Goal: Task Accomplishment & Management: Use online tool/utility

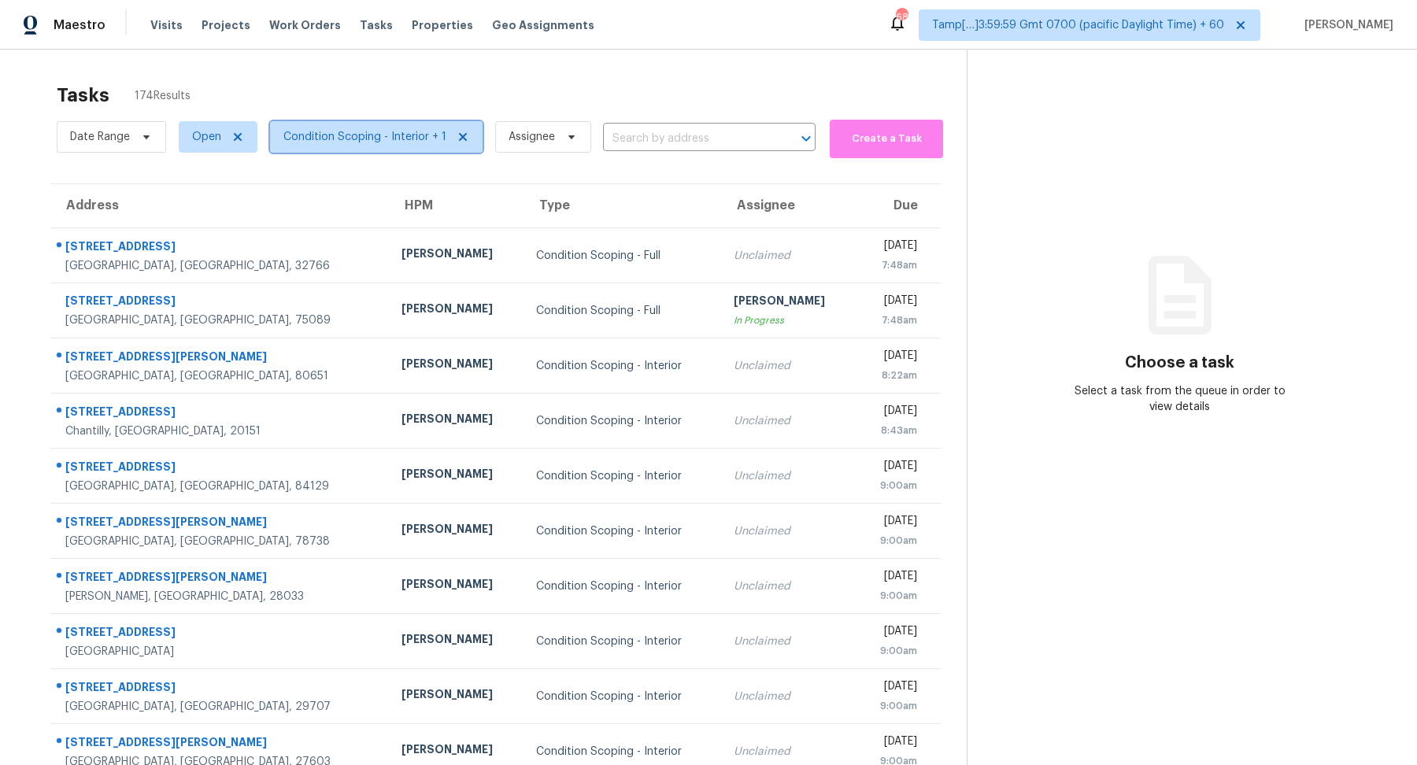
click at [361, 146] on span "Condition Scoping - Interior + 1" at bounding box center [376, 136] width 213 height 31
click at [527, 93] on div "Tasks 174 Results" at bounding box center [512, 95] width 910 height 41
click at [397, 139] on span "Condition Scoping - Interior + 1" at bounding box center [364, 137] width 163 height 16
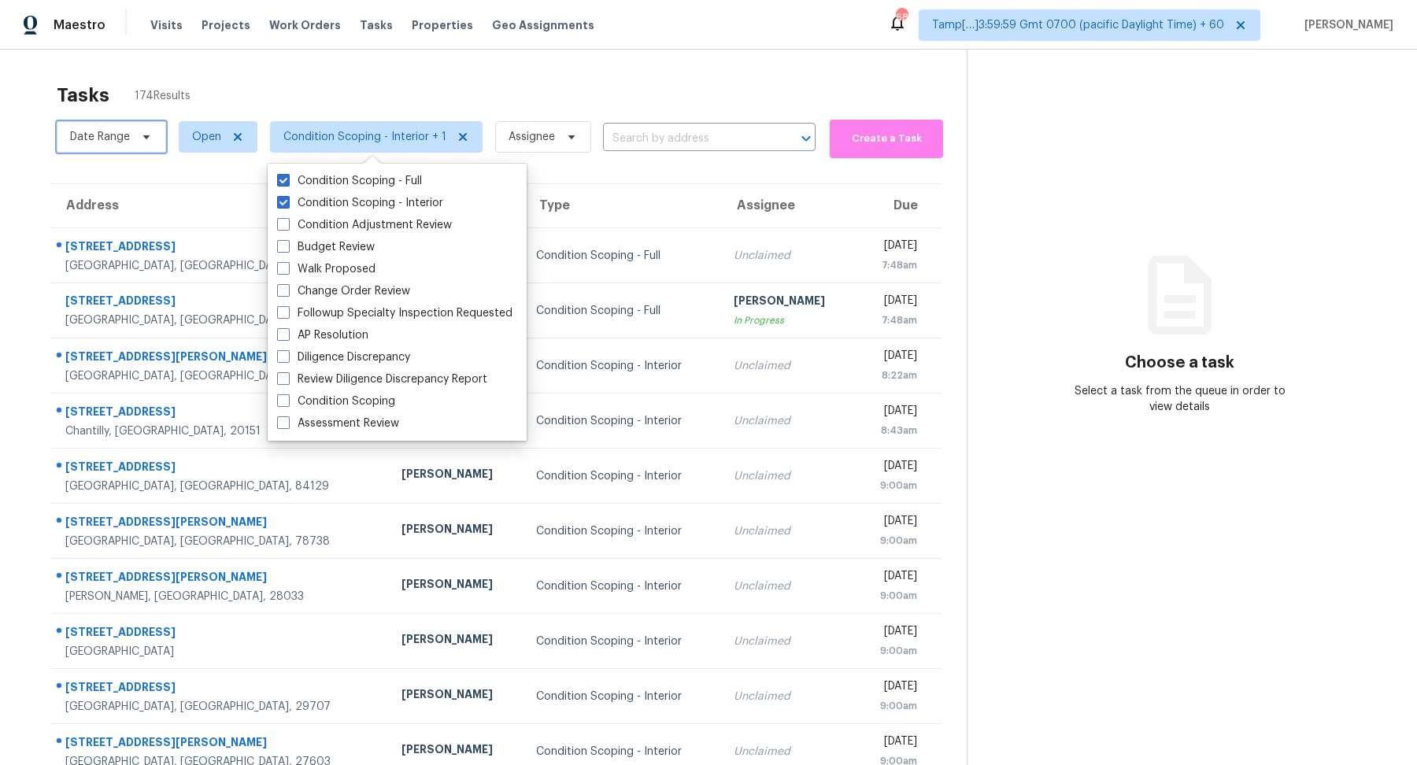
click at [97, 135] on span "Date Range" at bounding box center [100, 137] width 60 height 16
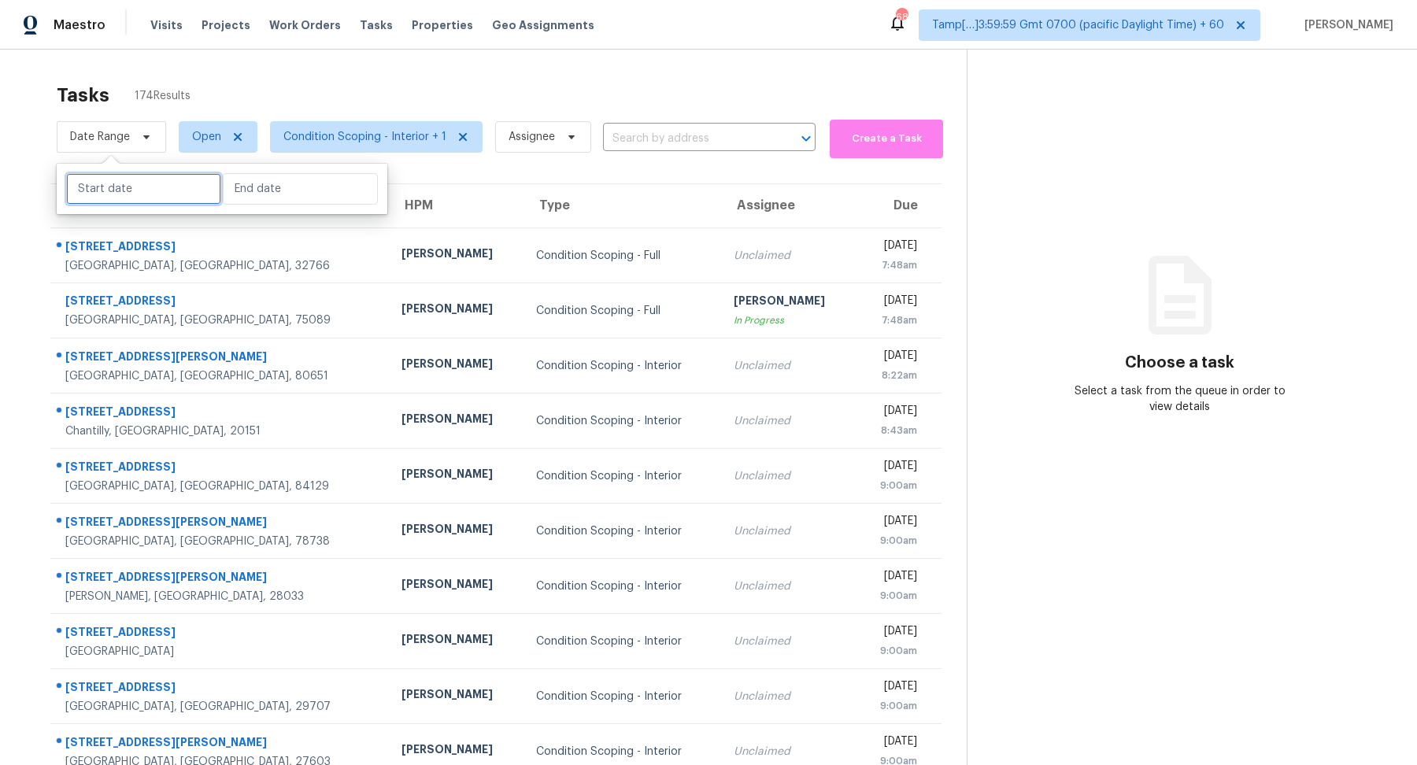
click at [124, 191] on input "text" at bounding box center [143, 188] width 155 height 31
select select "9"
select select "2025"
select select "10"
select select "2025"
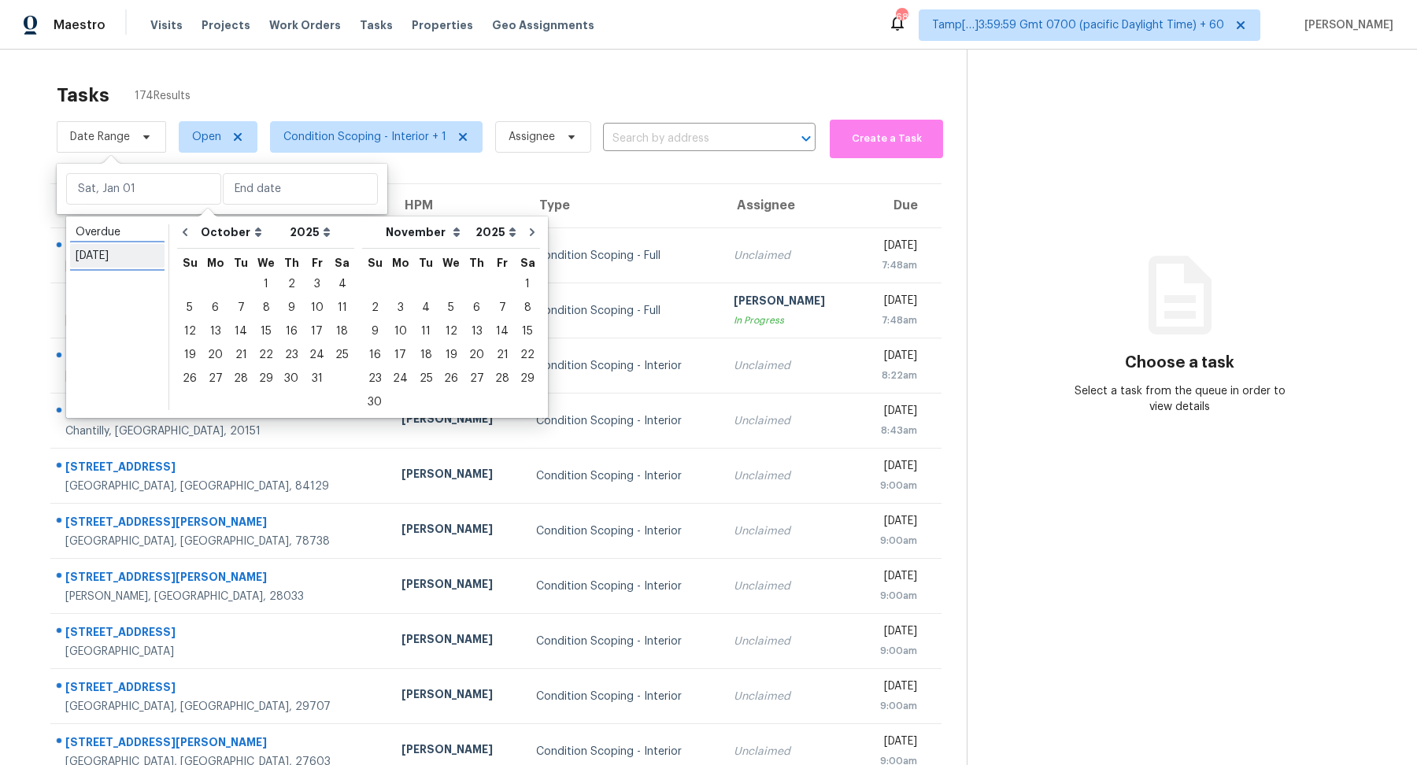
click at [136, 252] on div "Today" at bounding box center [117, 256] width 83 height 16
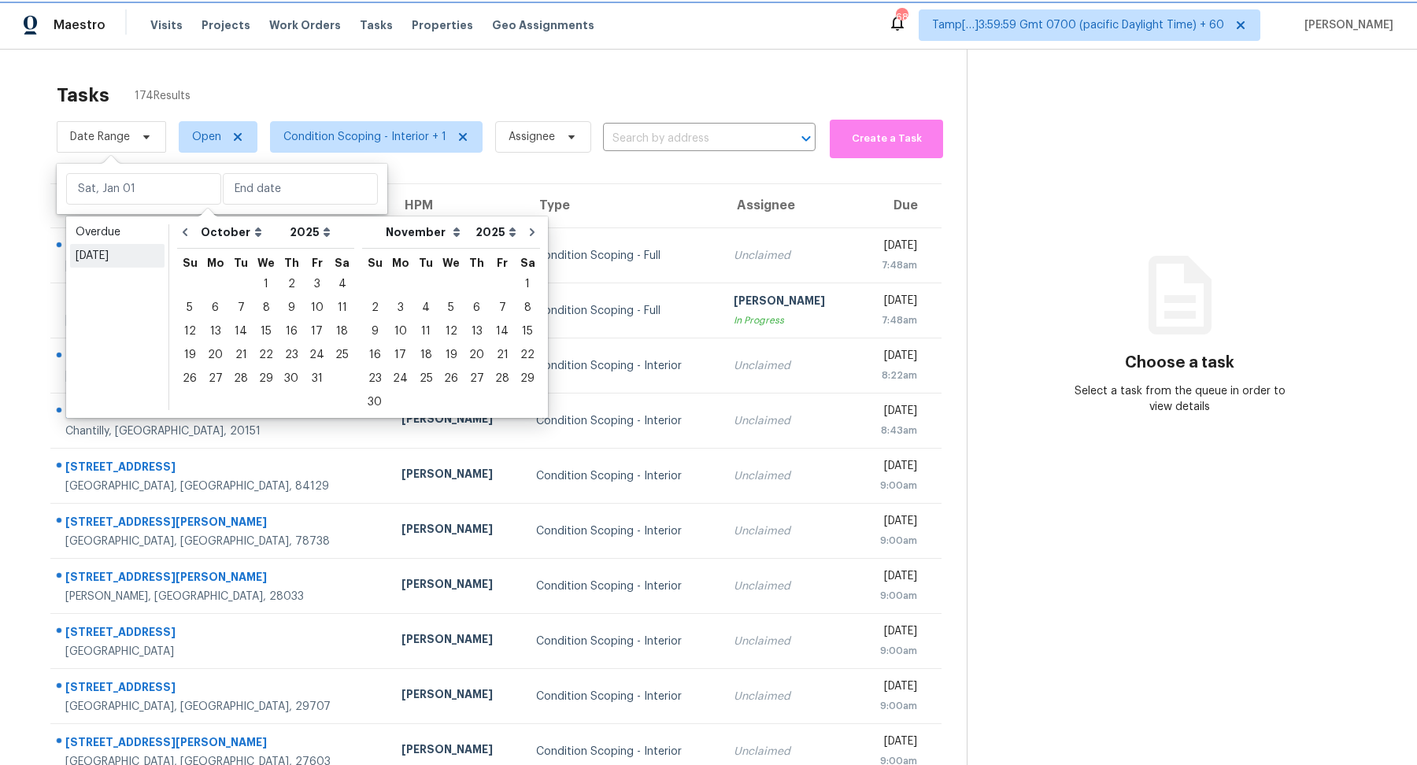
type input "Wed, Oct 01"
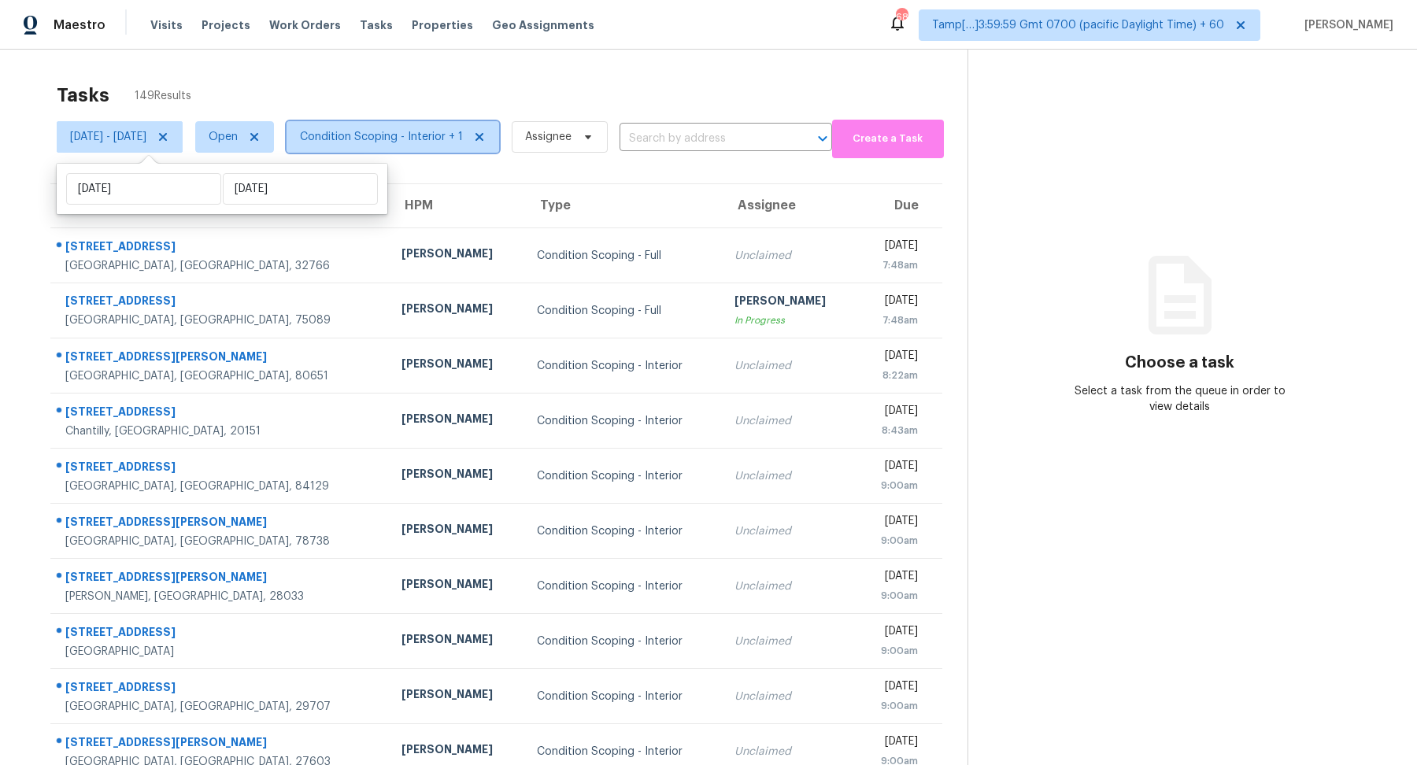
click at [463, 133] on span "Condition Scoping - Interior + 1" at bounding box center [381, 137] width 163 height 16
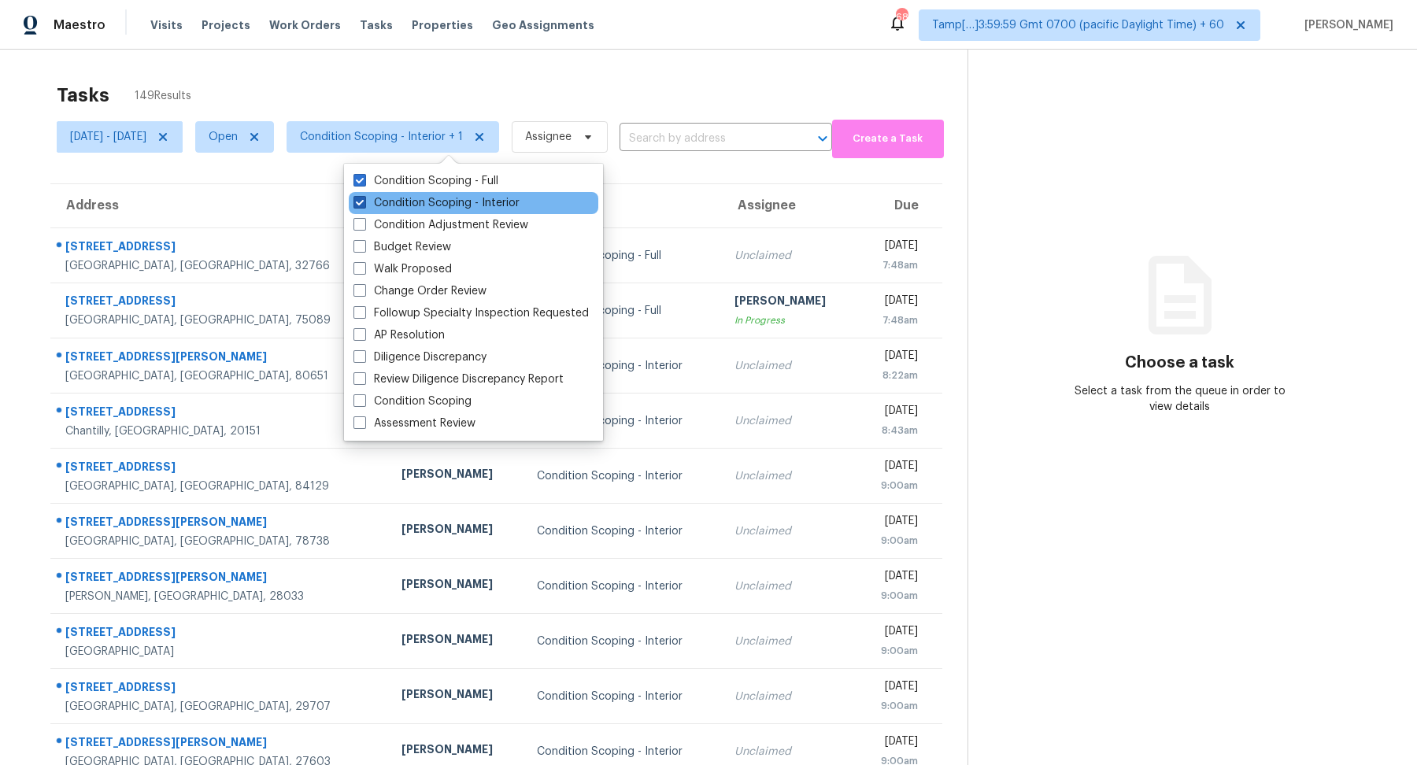
click at [478, 204] on label "Condition Scoping - Interior" at bounding box center [436, 203] width 166 height 16
click at [364, 204] on input "Condition Scoping - Interior" at bounding box center [358, 200] width 10 height 10
checkbox input "false"
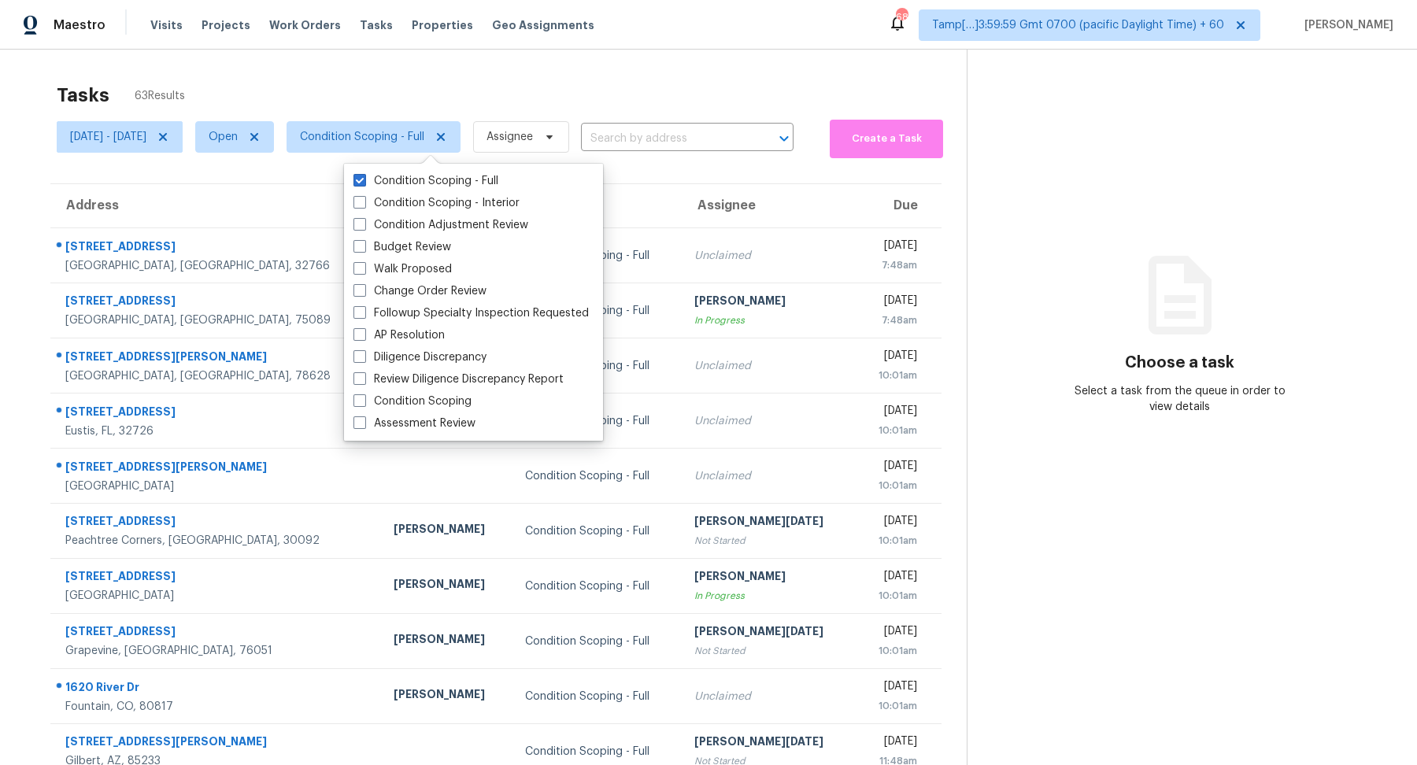
click at [711, 83] on div "Tasks 63 Results" at bounding box center [512, 95] width 910 height 41
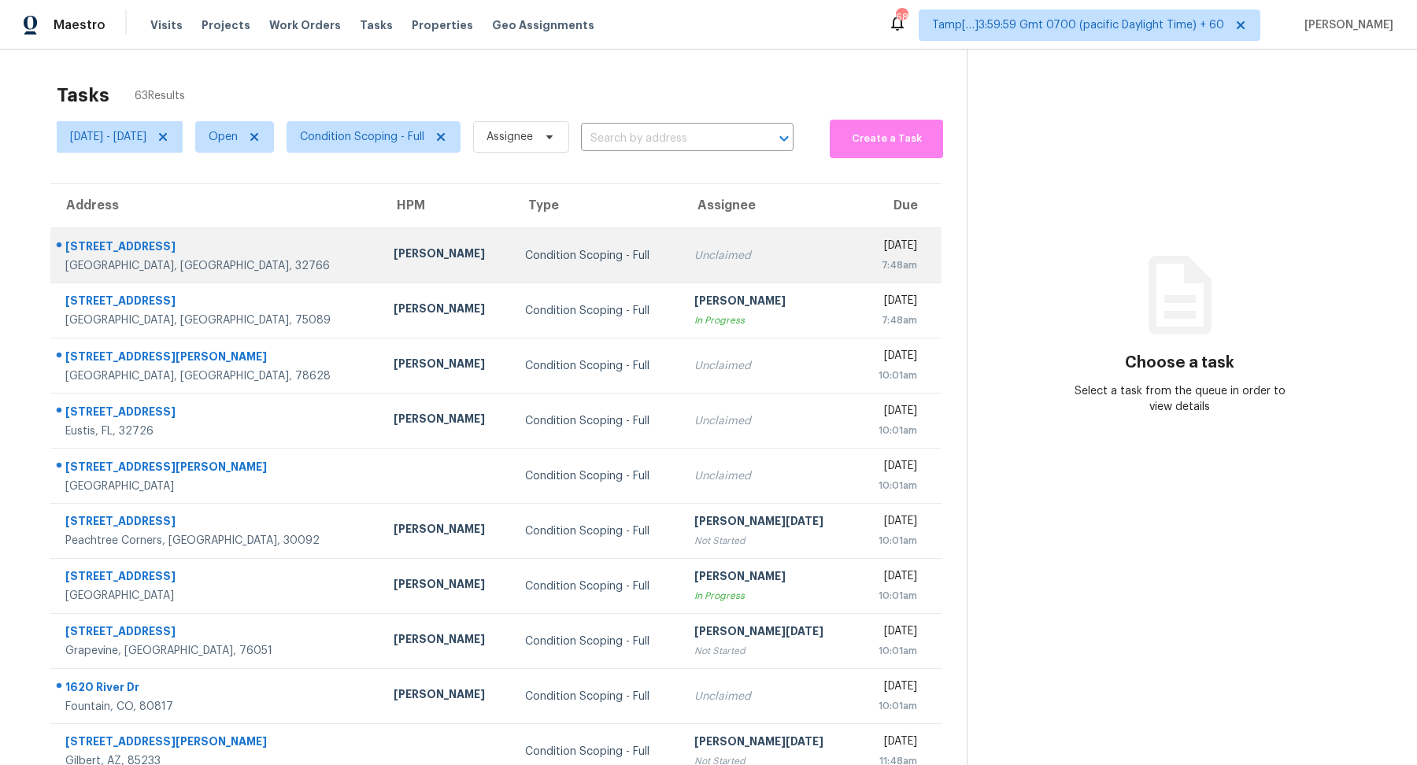
scroll to position [54, 0]
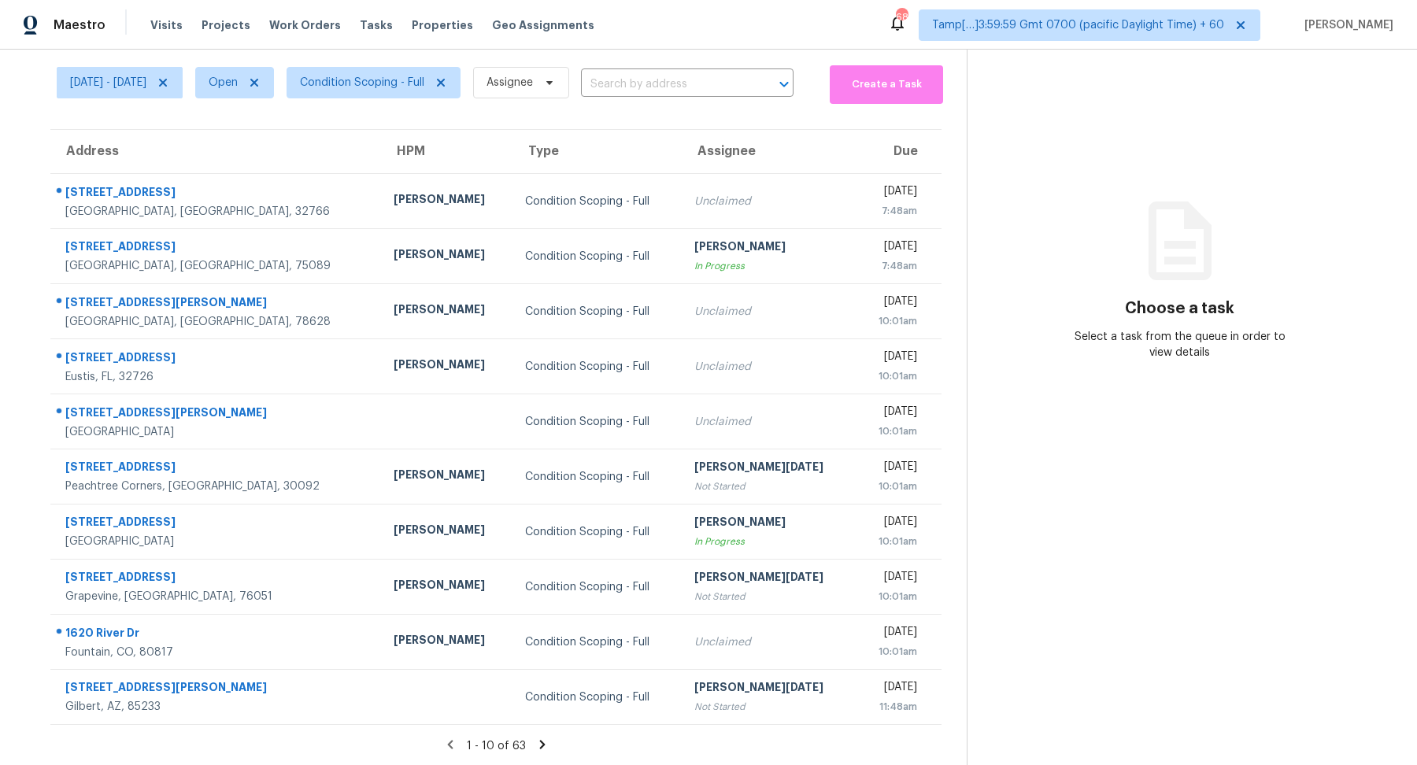
click at [549, 743] on icon at bounding box center [542, 745] width 14 height 14
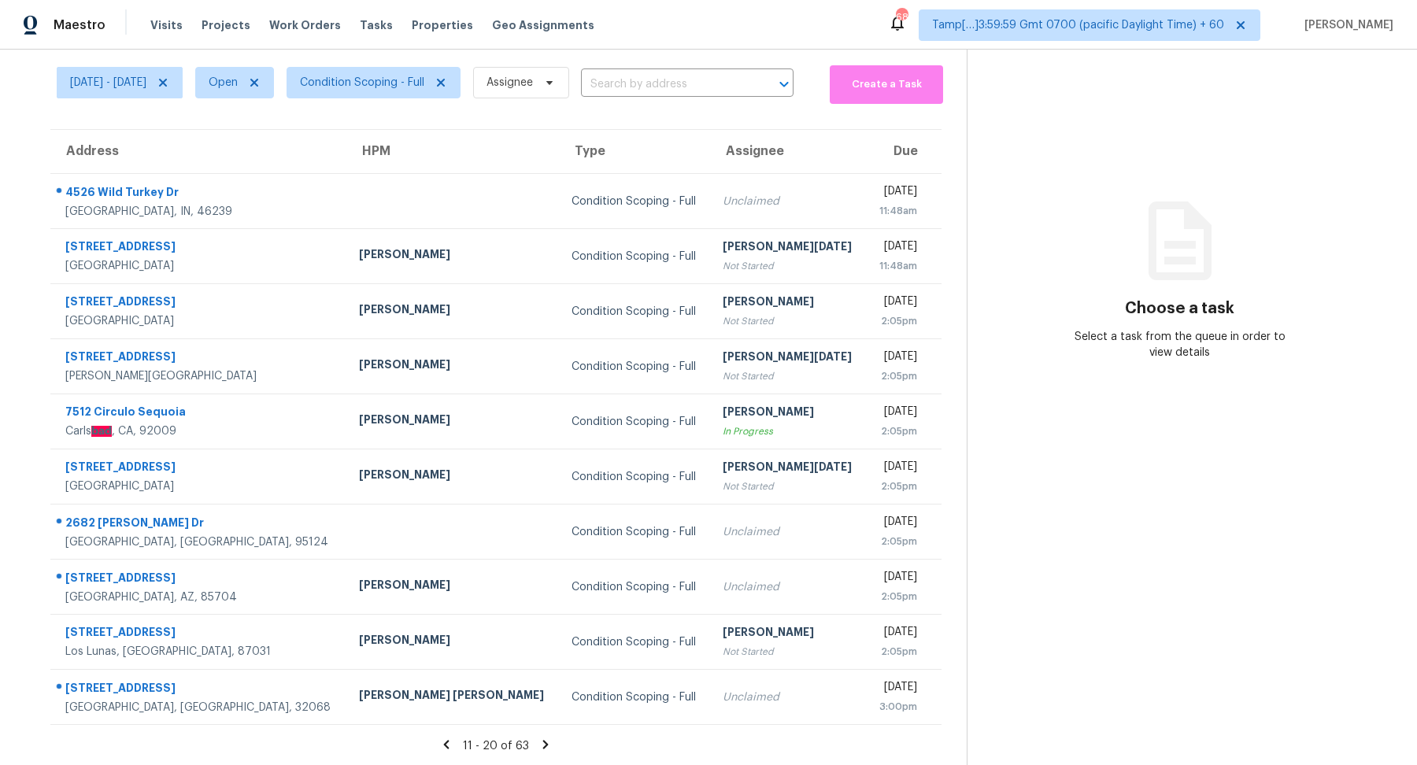
click at [549, 743] on icon at bounding box center [546, 744] width 6 height 9
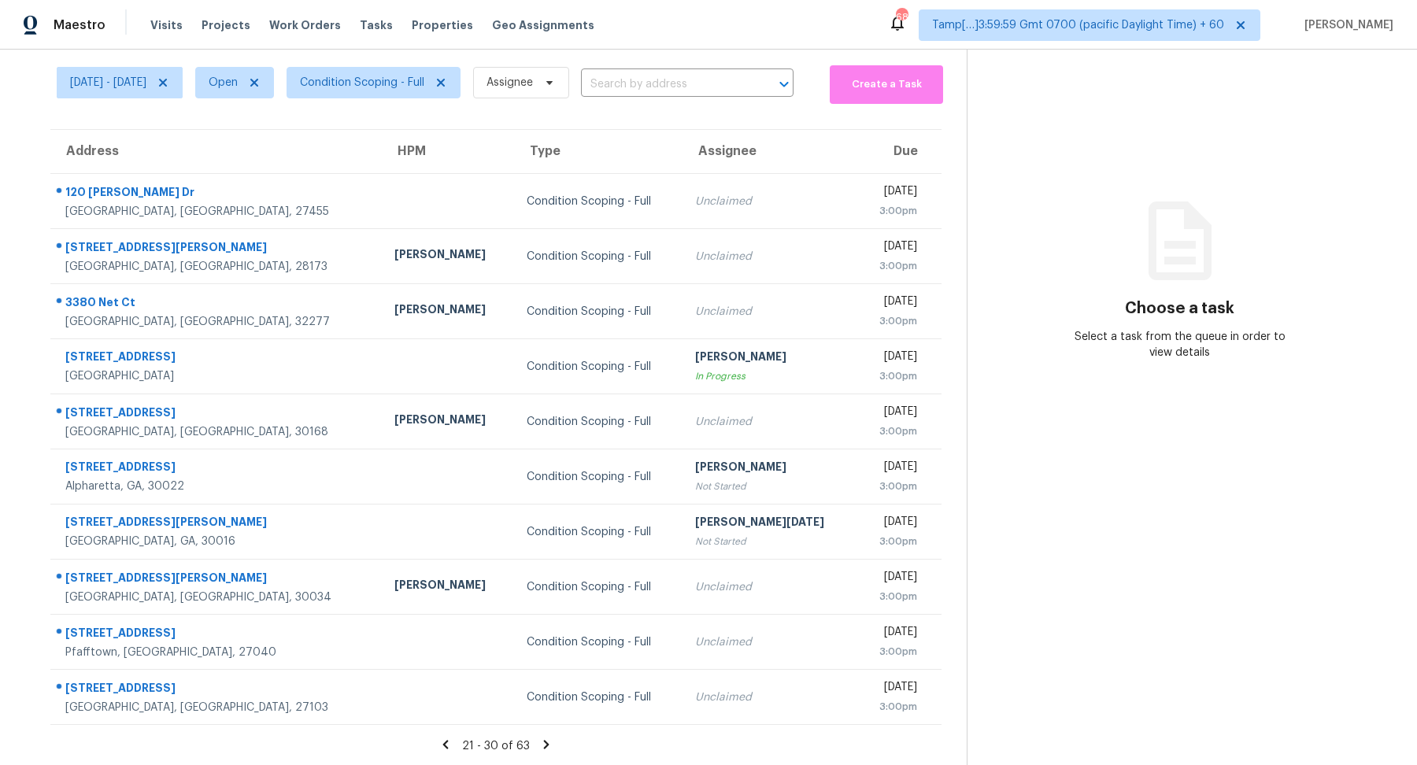
click at [549, 743] on icon at bounding box center [547, 744] width 6 height 9
